Goal: Task Accomplishment & Management: Complete application form

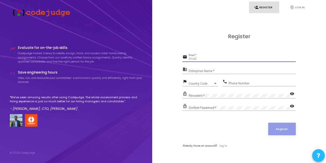
click at [213, 57] on input "Email *" at bounding box center [242, 59] width 107 height 4
type input "[EMAIL_ADDRESS][DOMAIN_NAME]"
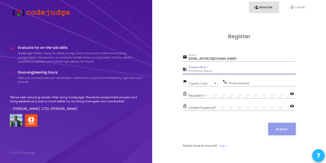
click at [212, 70] on input "Enterprise Name *" at bounding box center [242, 71] width 107 height 4
type input "payoneer"
click at [203, 82] on span "Country Code" at bounding box center [201, 83] width 25 height 3
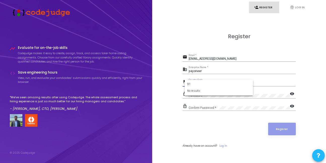
type input "9"
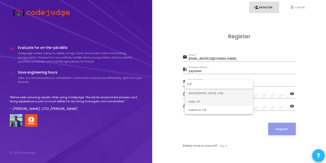
type input "ind"
click at [195, 103] on span "India +91" at bounding box center [219, 101] width 60 height 8
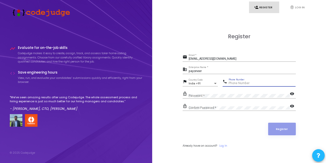
click at [234, 84] on input "Phone Number" at bounding box center [262, 84] width 67 height 4
type input "9560132427"
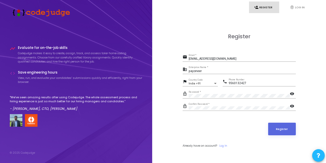
click at [293, 93] on mat-icon "visibility" at bounding box center [293, 94] width 6 height 6
click at [293, 93] on mat-icon "visibility_off" at bounding box center [293, 94] width 6 height 6
click at [293, 107] on mat-icon "visibility" at bounding box center [293, 106] width 6 height 6
click at [236, 57] on input "[EMAIL_ADDRESS][DOMAIN_NAME]" at bounding box center [242, 59] width 107 height 4
type input "[EMAIL_ADDRESS][DOMAIN_NAME]"
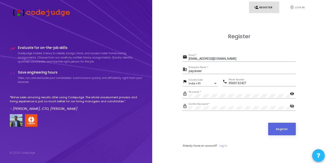
click at [280, 44] on div "Register email [EMAIL_ADDRESS][DOMAIN_NAME] Email * business payoneer Enterpris…" at bounding box center [239, 96] width 113 height 126
click at [289, 130] on button "Register" at bounding box center [282, 129] width 28 height 13
click at [229, 57] on div "[EMAIL_ADDRESS][DOMAIN_NAME] Email *" at bounding box center [242, 58] width 107 height 8
click at [300, 7] on link "fingerprint Log In" at bounding box center [300, 8] width 30 height 12
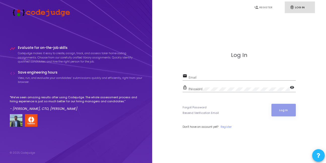
click at [215, 110] on div "Forgot Password Resend Verification Email" at bounding box center [201, 110] width 36 height 10
click at [254, 11] on link "person_add Register" at bounding box center [264, 8] width 30 height 12
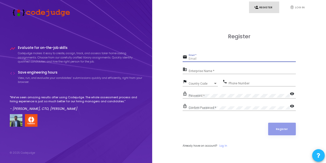
click at [216, 57] on input "Email *" at bounding box center [242, 59] width 107 height 4
type input "[EMAIL_ADDRESS][DOMAIN_NAME]"
click at [208, 73] on input "Enterprise Name *" at bounding box center [242, 71] width 107 height 4
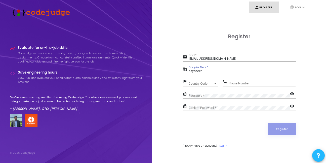
type input "payoneer"
click at [199, 78] on div "flag Country Code Country Code" at bounding box center [200, 82] width 35 height 8
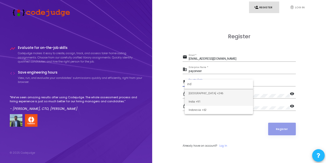
type input "ind"
click at [199, 100] on span "India +91" at bounding box center [219, 101] width 60 height 8
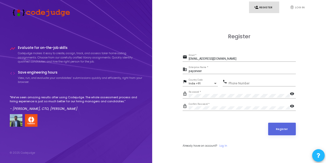
click at [293, 94] on mat-icon "visibility" at bounding box center [293, 94] width 6 height 6
click at [292, 105] on mat-icon "visibility" at bounding box center [293, 106] width 6 height 6
click at [259, 83] on input "Phone Number" at bounding box center [262, 84] width 67 height 4
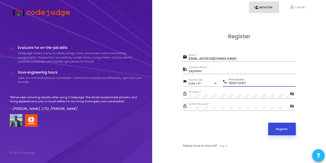
type input "9560132427"
click at [284, 132] on button "Register" at bounding box center [282, 129] width 28 height 13
